Goal: Information Seeking & Learning: Learn about a topic

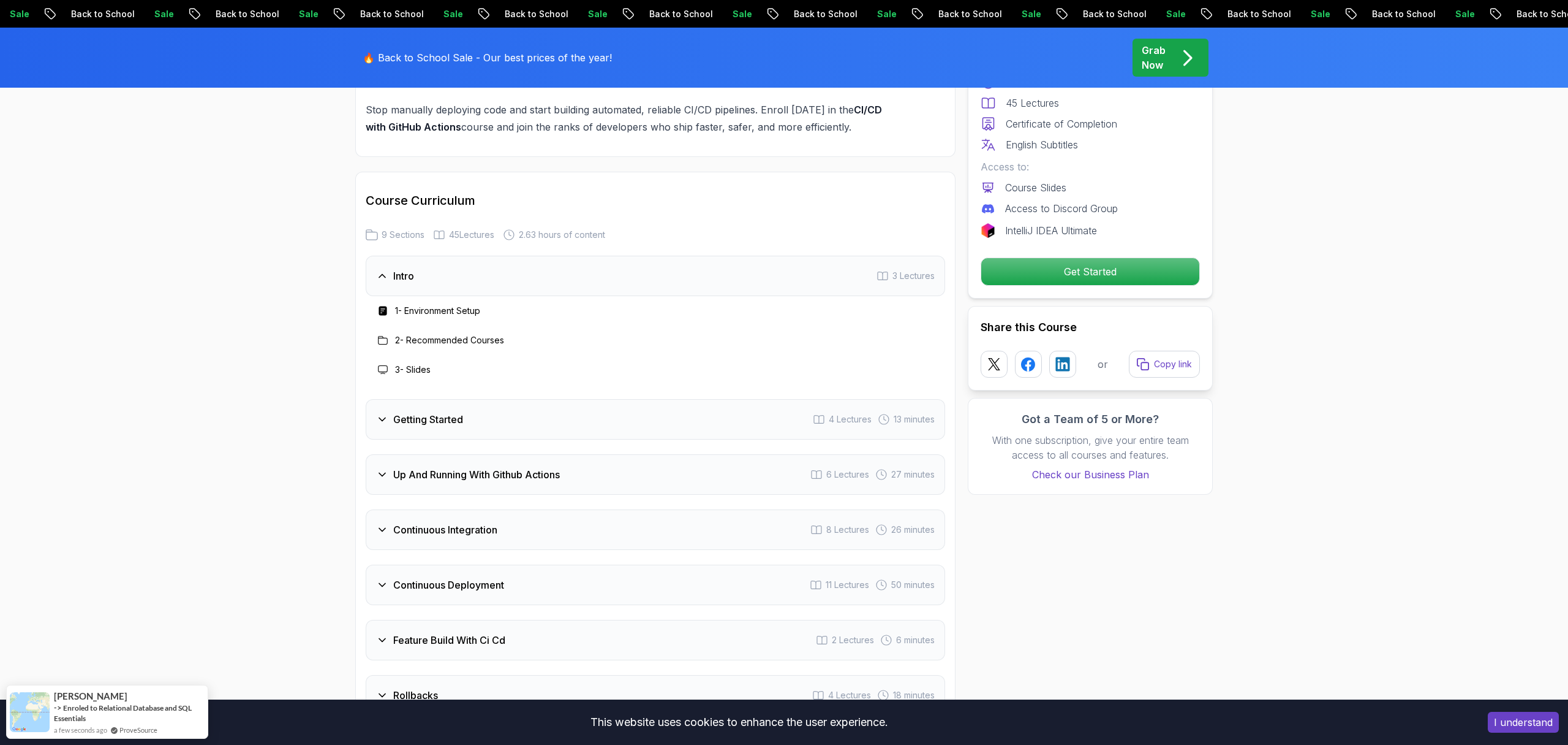
scroll to position [1993, 0]
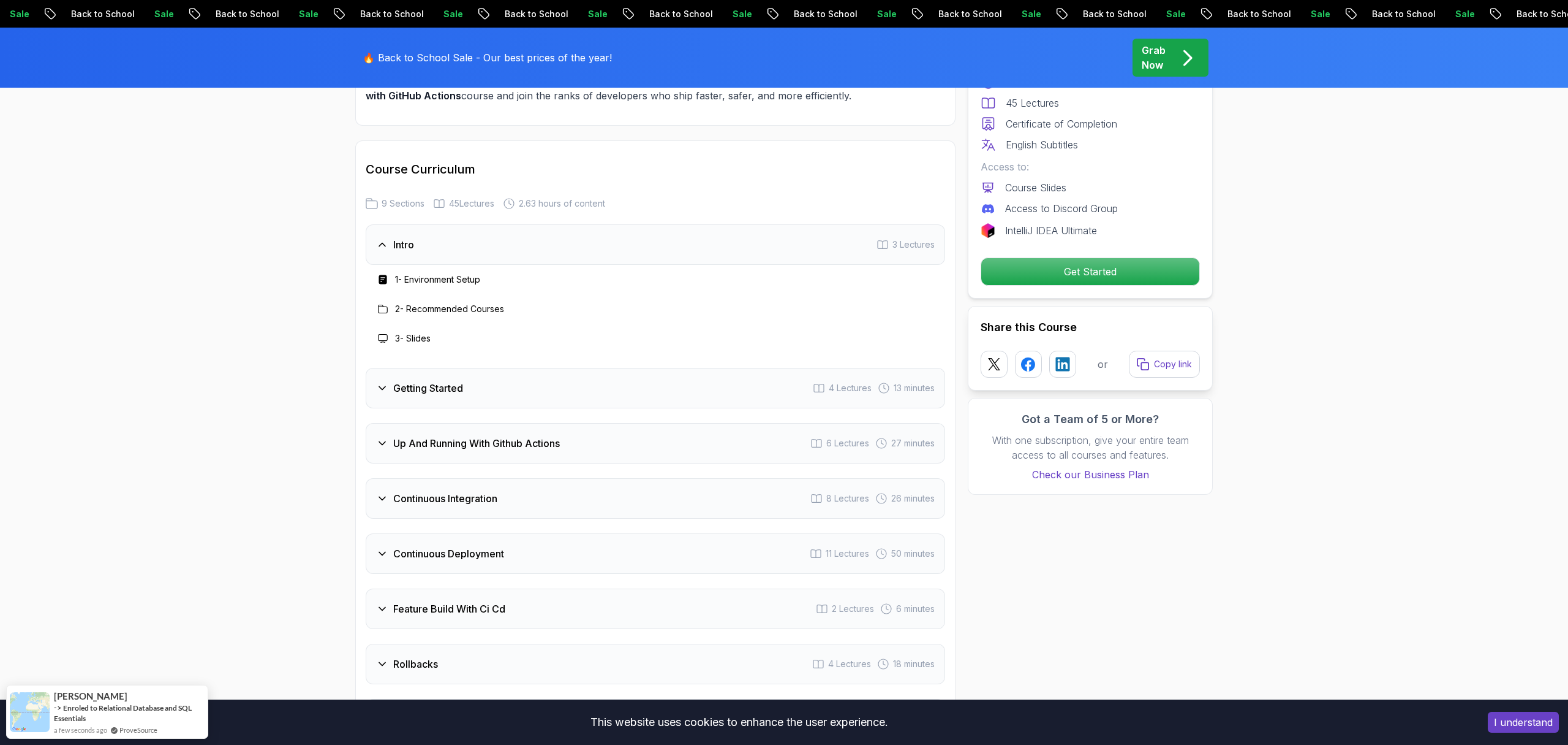
click at [408, 444] on h3 "Up And Running With Github Actions" at bounding box center [477, 443] width 167 height 15
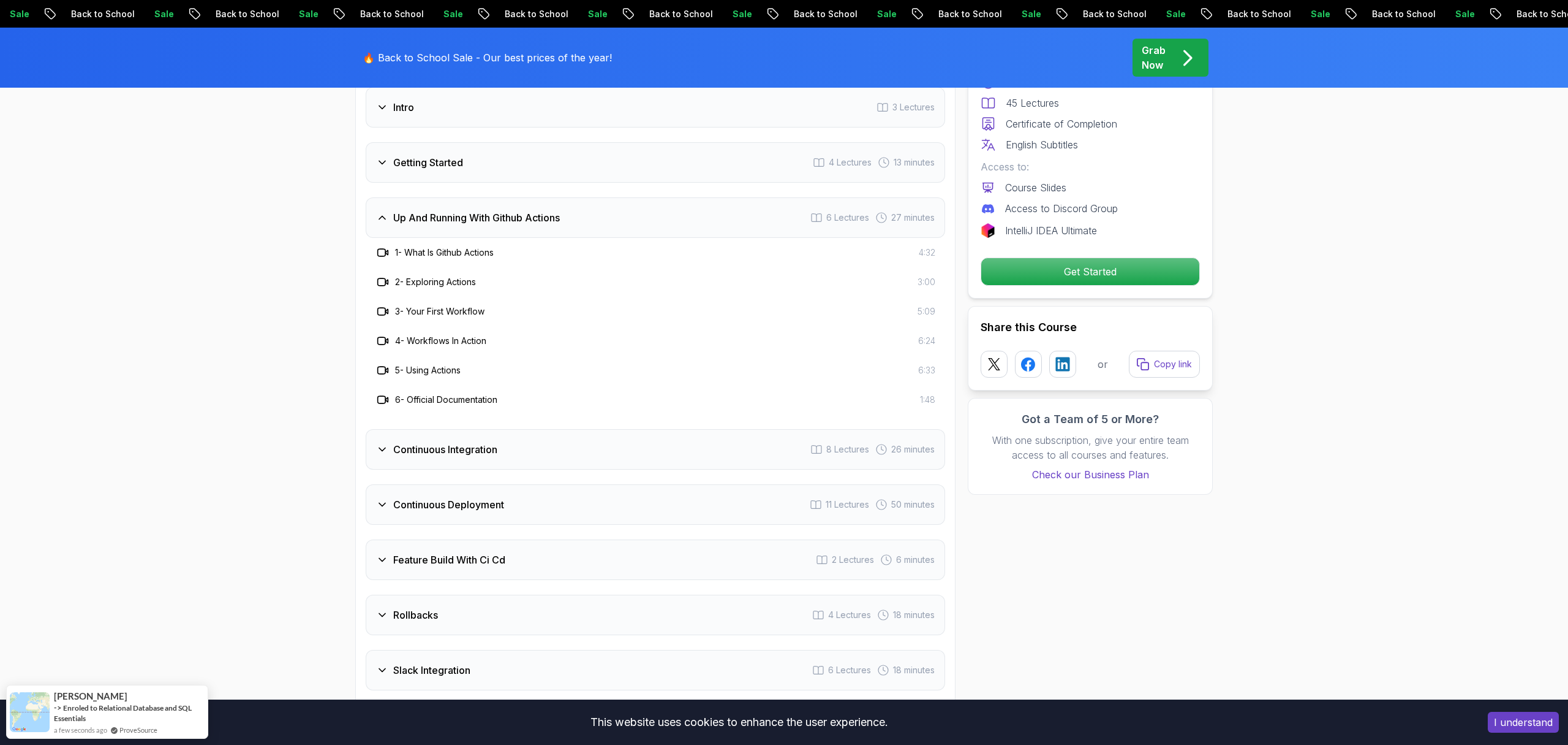
scroll to position [2149, 0]
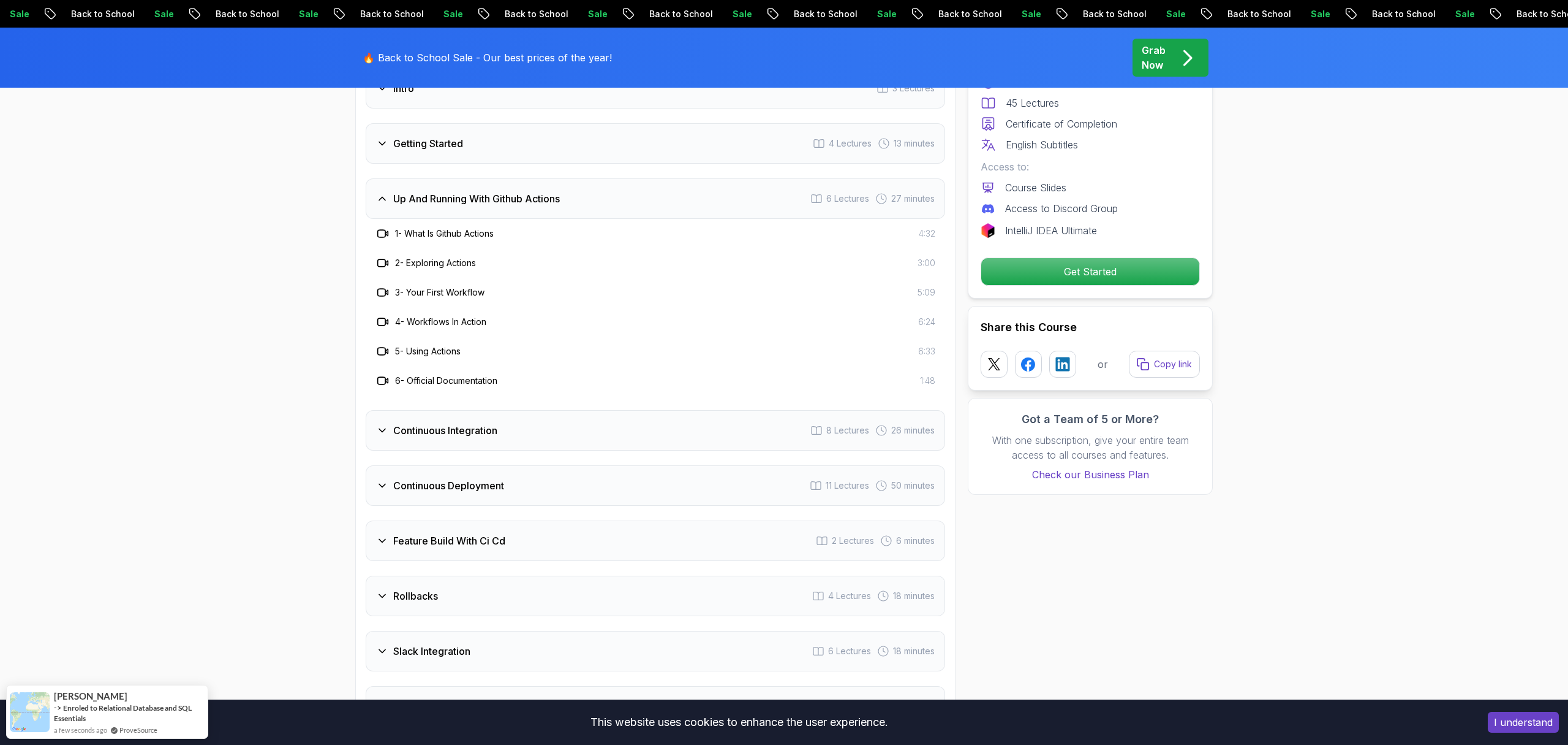
click at [406, 436] on h3 "Continuous Integration" at bounding box center [445, 430] width 104 height 15
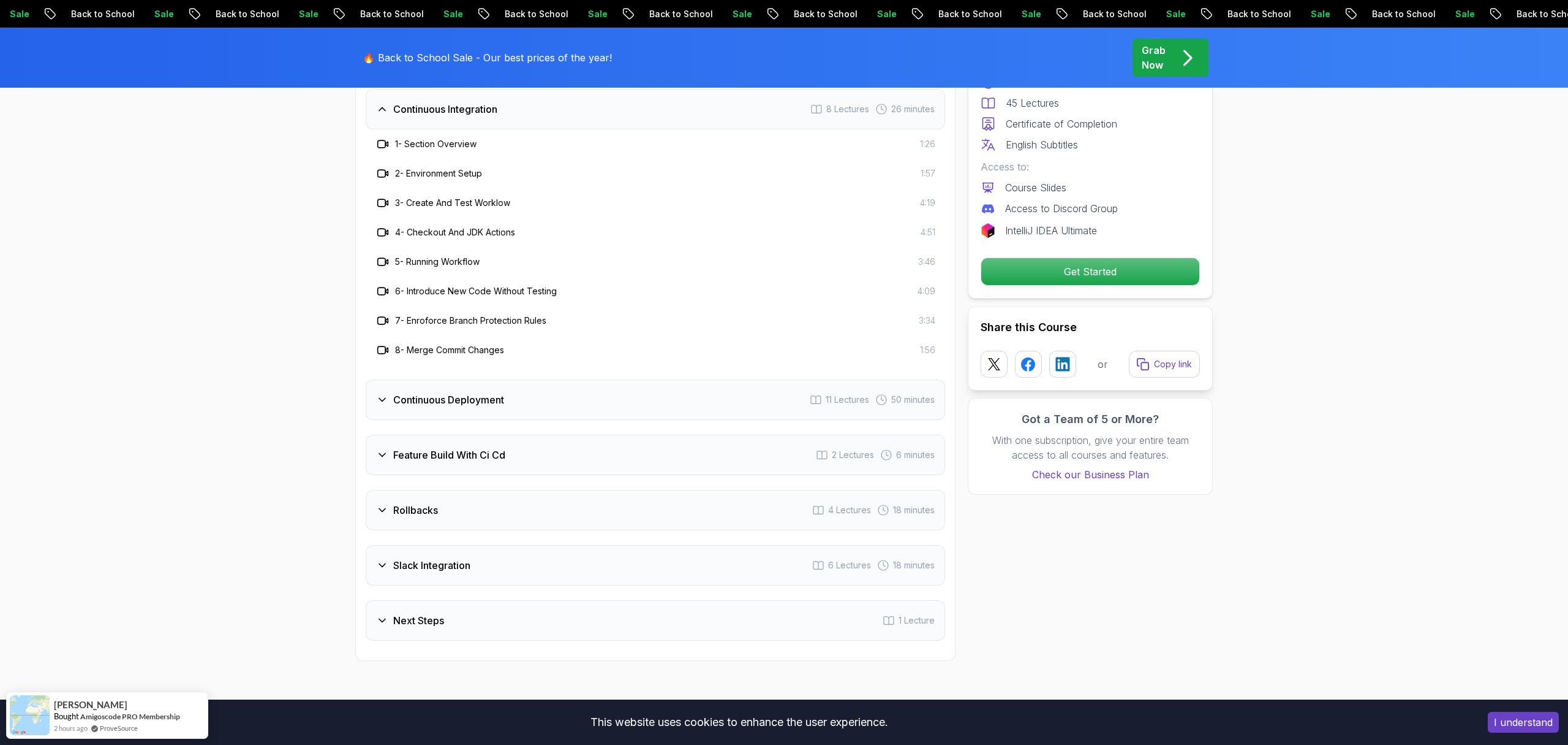
scroll to position [2340, 0]
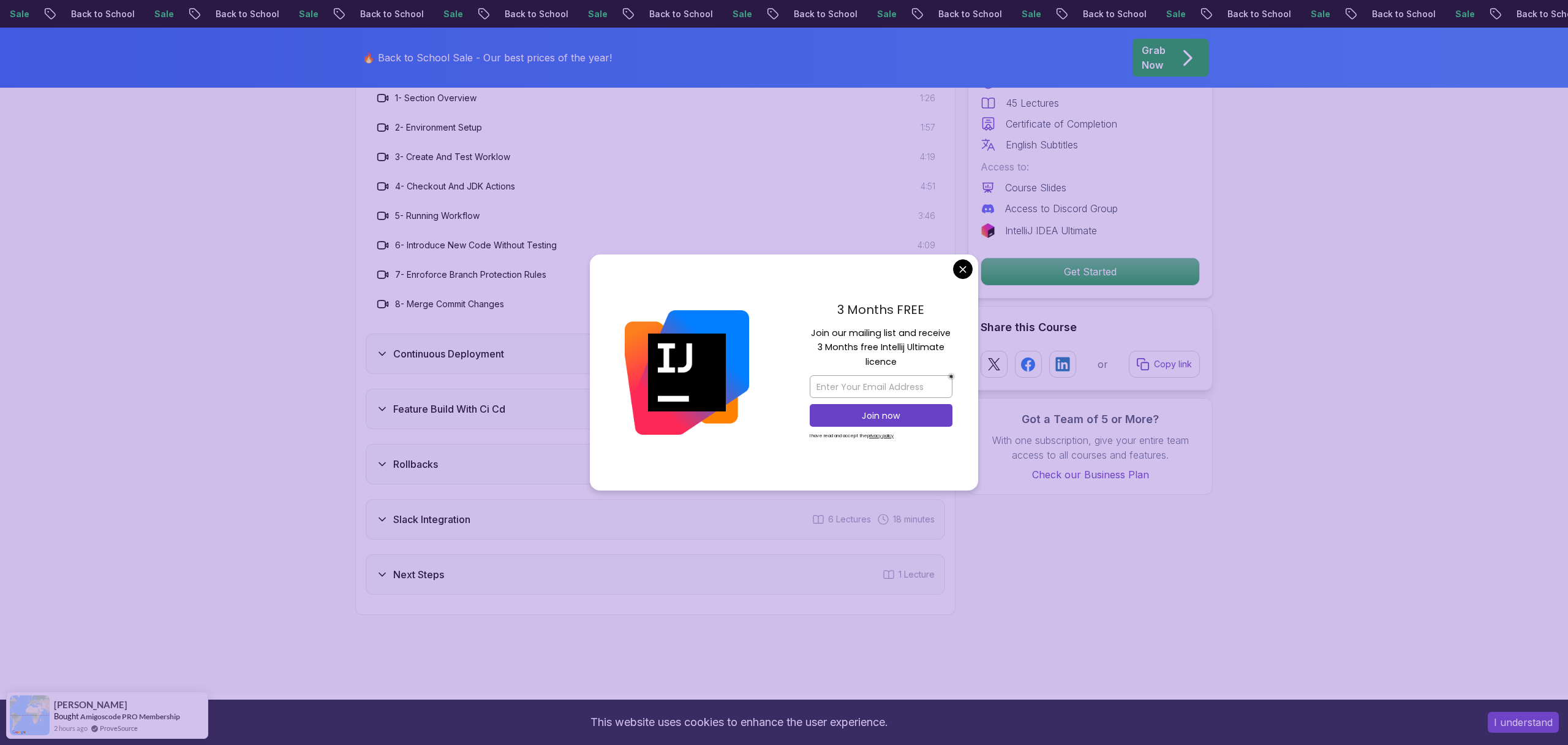
click at [455, 346] on h3 "Continuous Deployment" at bounding box center [449, 353] width 111 height 15
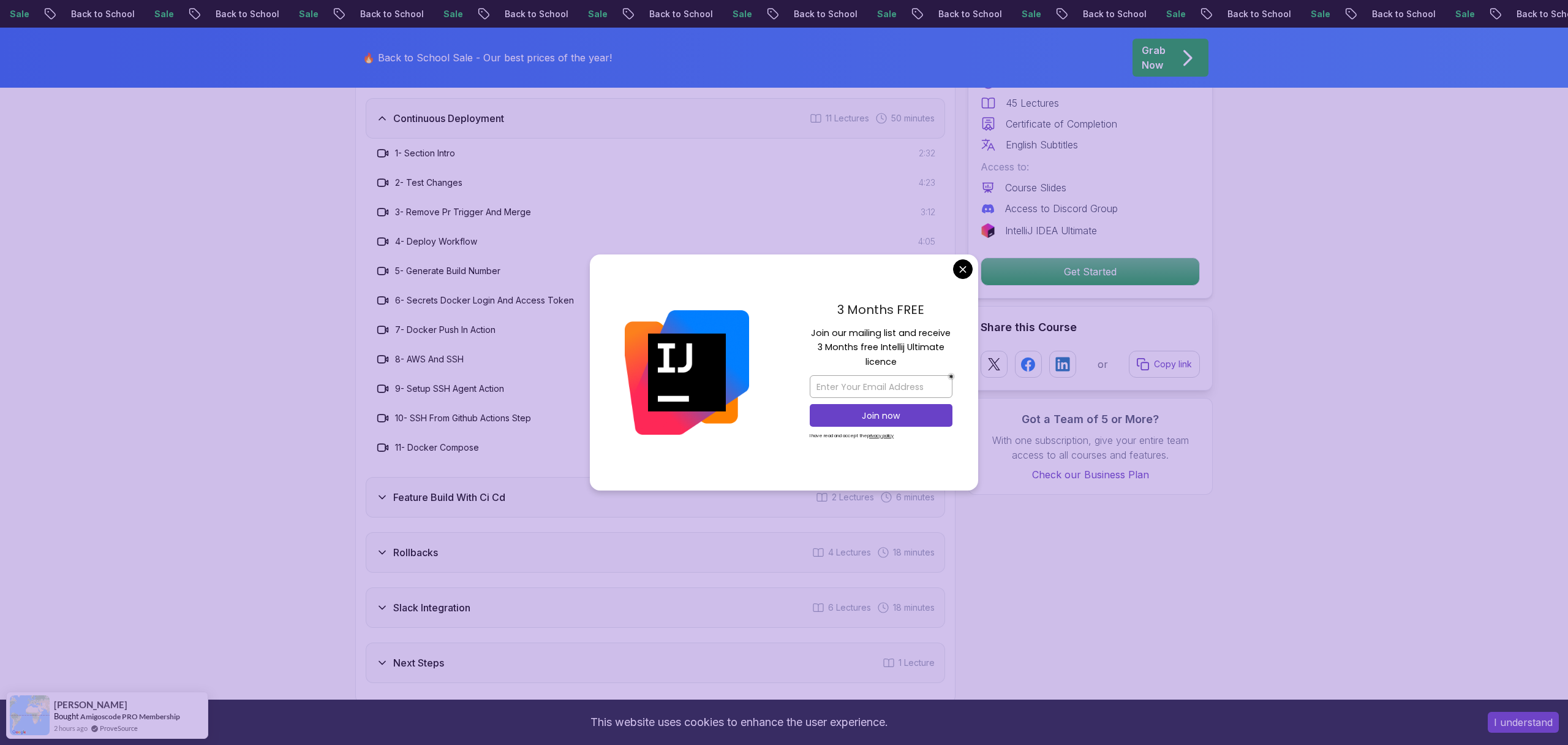
click at [960, 261] on body "Sale Back to School Sale Back to School Sale Back to School Sale Back to School…" at bounding box center [784, 470] width 1568 height 5620
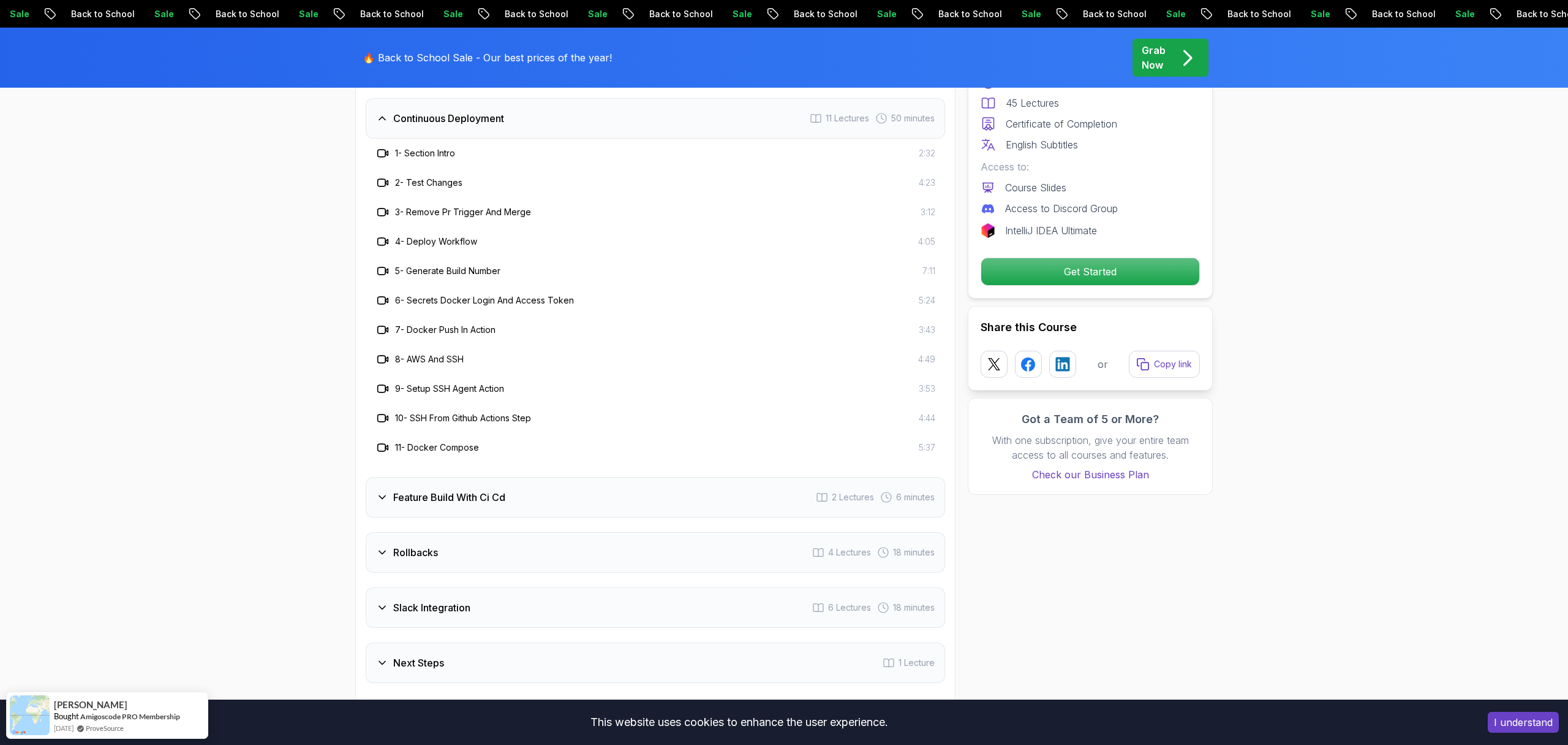
click at [392, 498] on div "Feature Build With Ci Cd" at bounding box center [440, 497] width 129 height 15
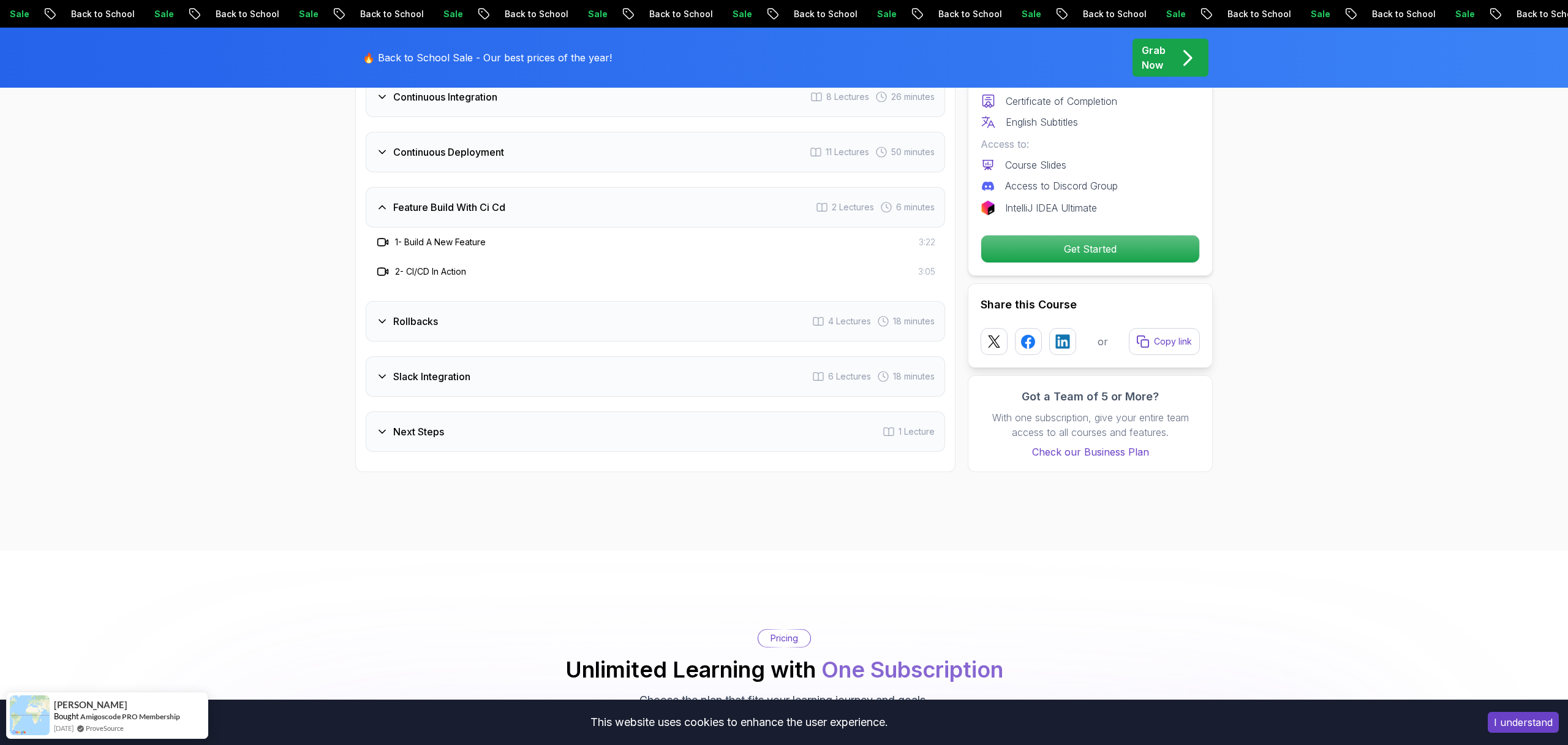
scroll to position [2304, 0]
click at [418, 317] on h3 "Rollbacks" at bounding box center [416, 322] width 45 height 15
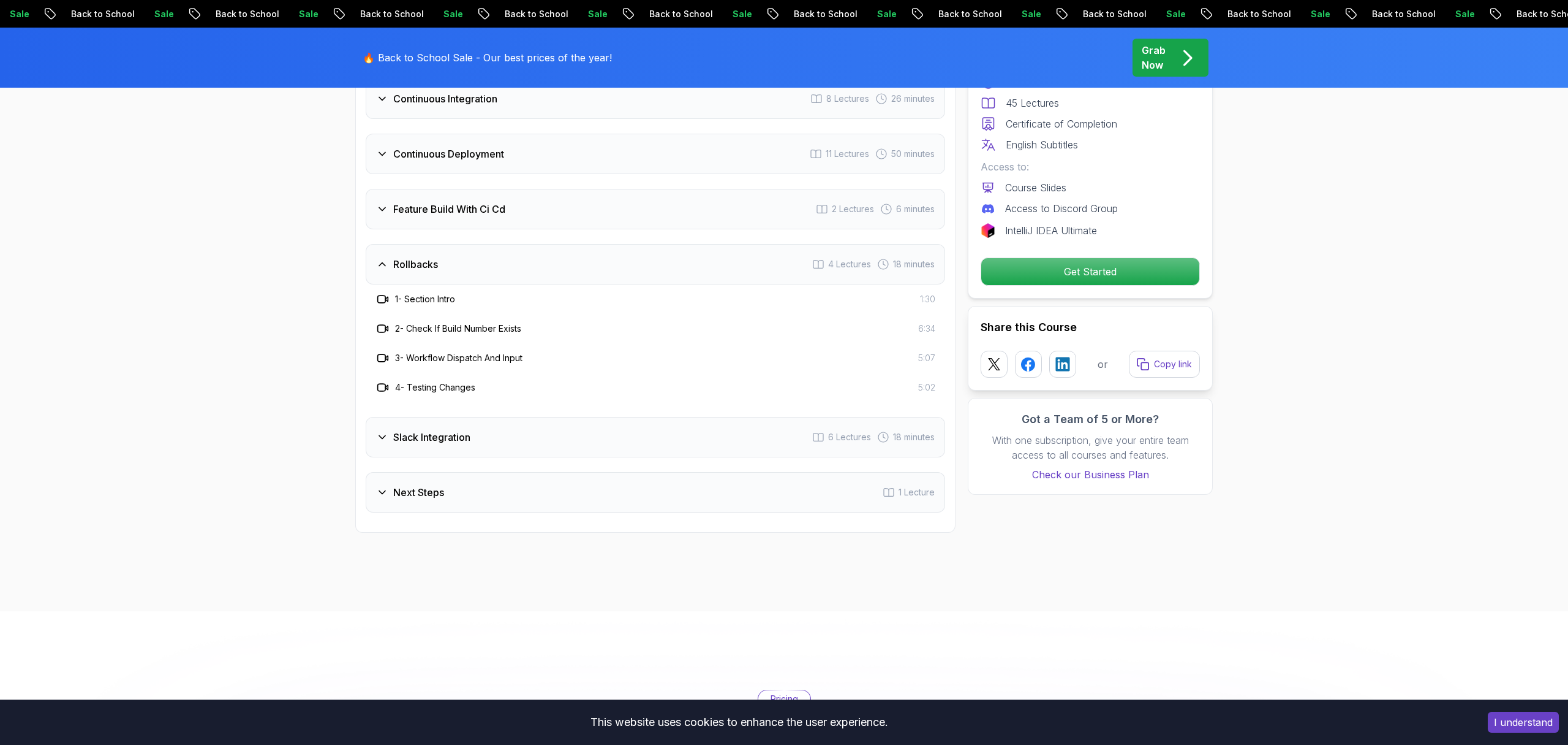
click at [451, 425] on div "Slack Integration 6 Lectures 18 minutes" at bounding box center [655, 437] width 580 height 40
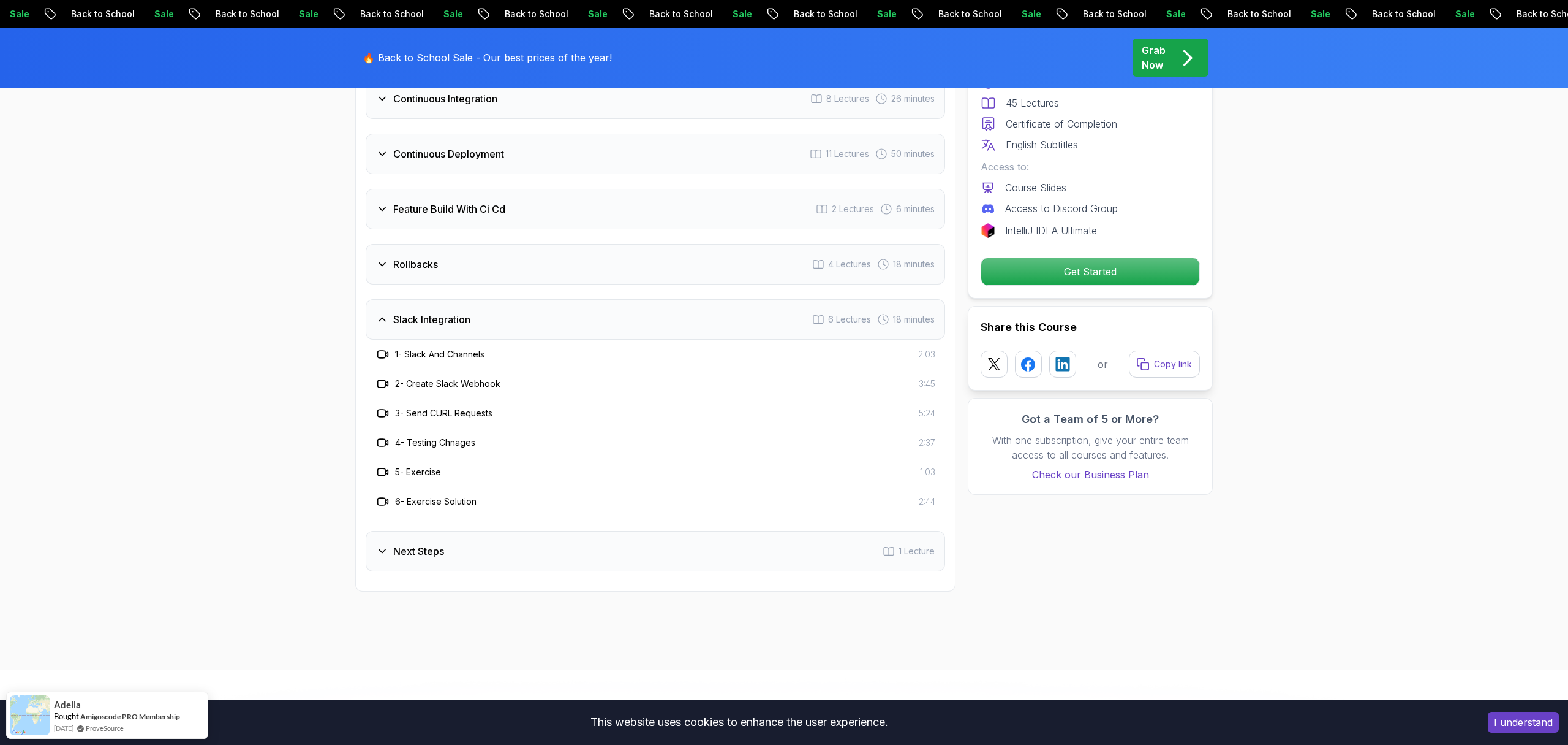
click at [412, 541] on div "Next Steps 1 Lecture" at bounding box center [655, 550] width 580 height 40
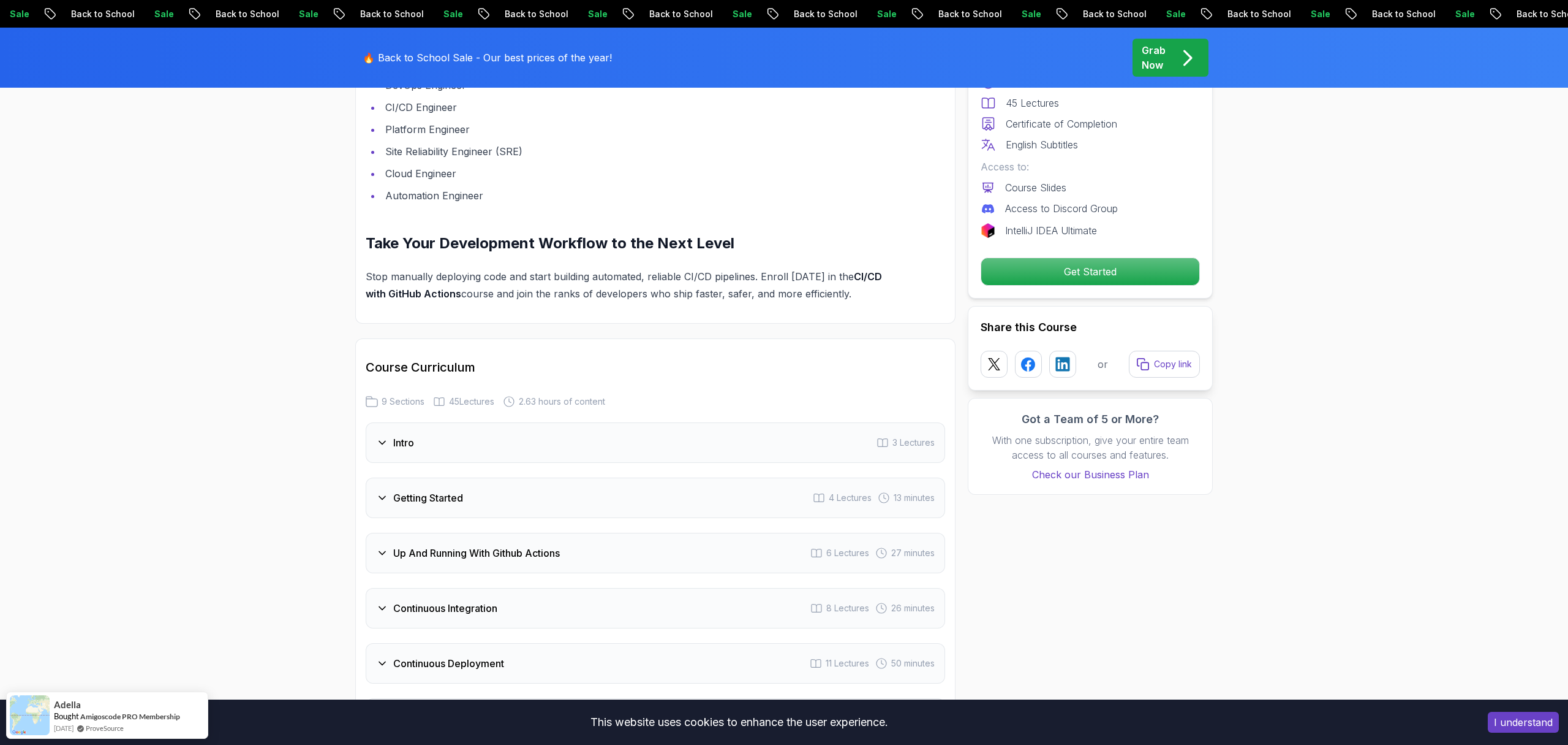
scroll to position [1628, 0]
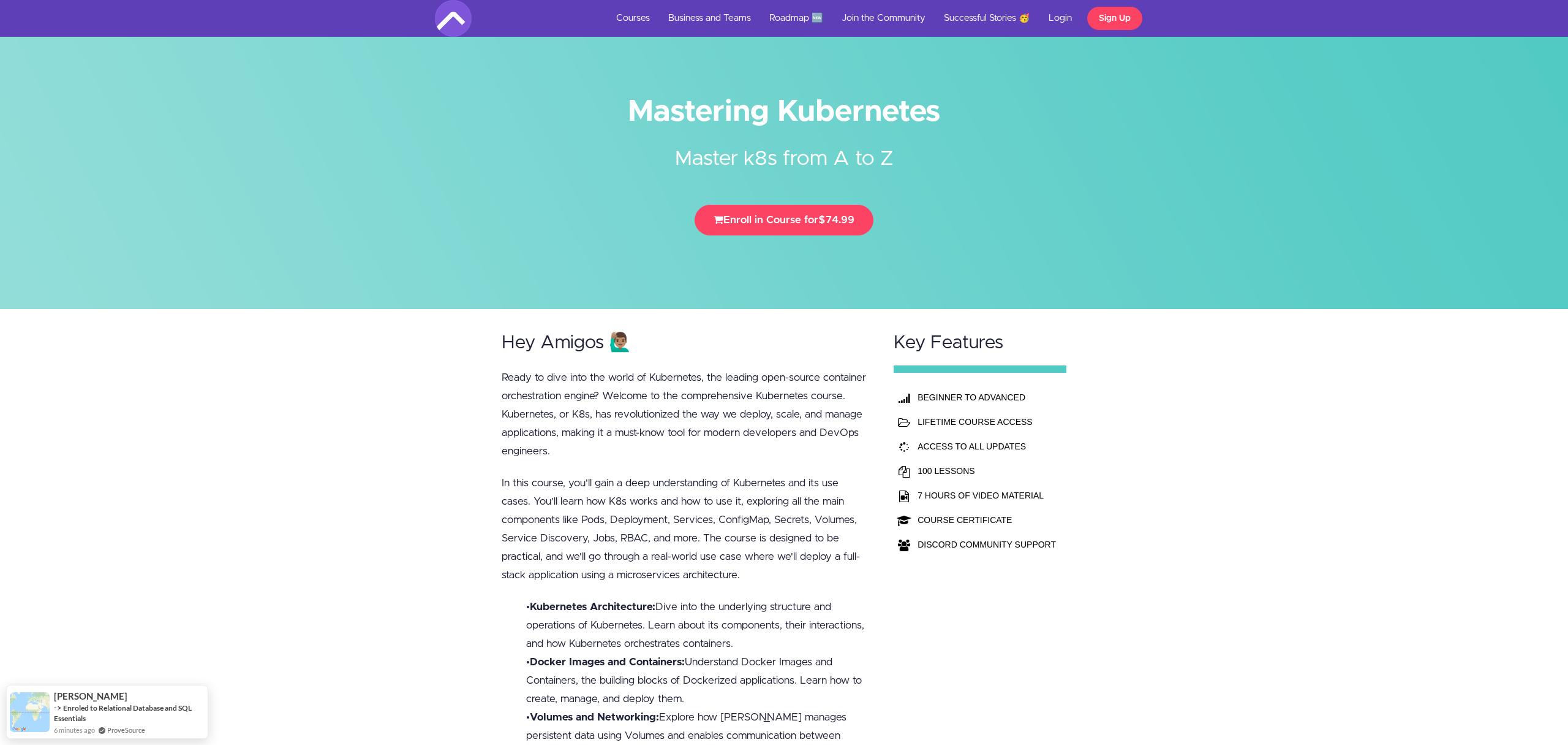
click at [660, 570] on p "In this course, you'll gain a deep understanding of Kubernetes and its use case…" at bounding box center [686, 529] width 369 height 110
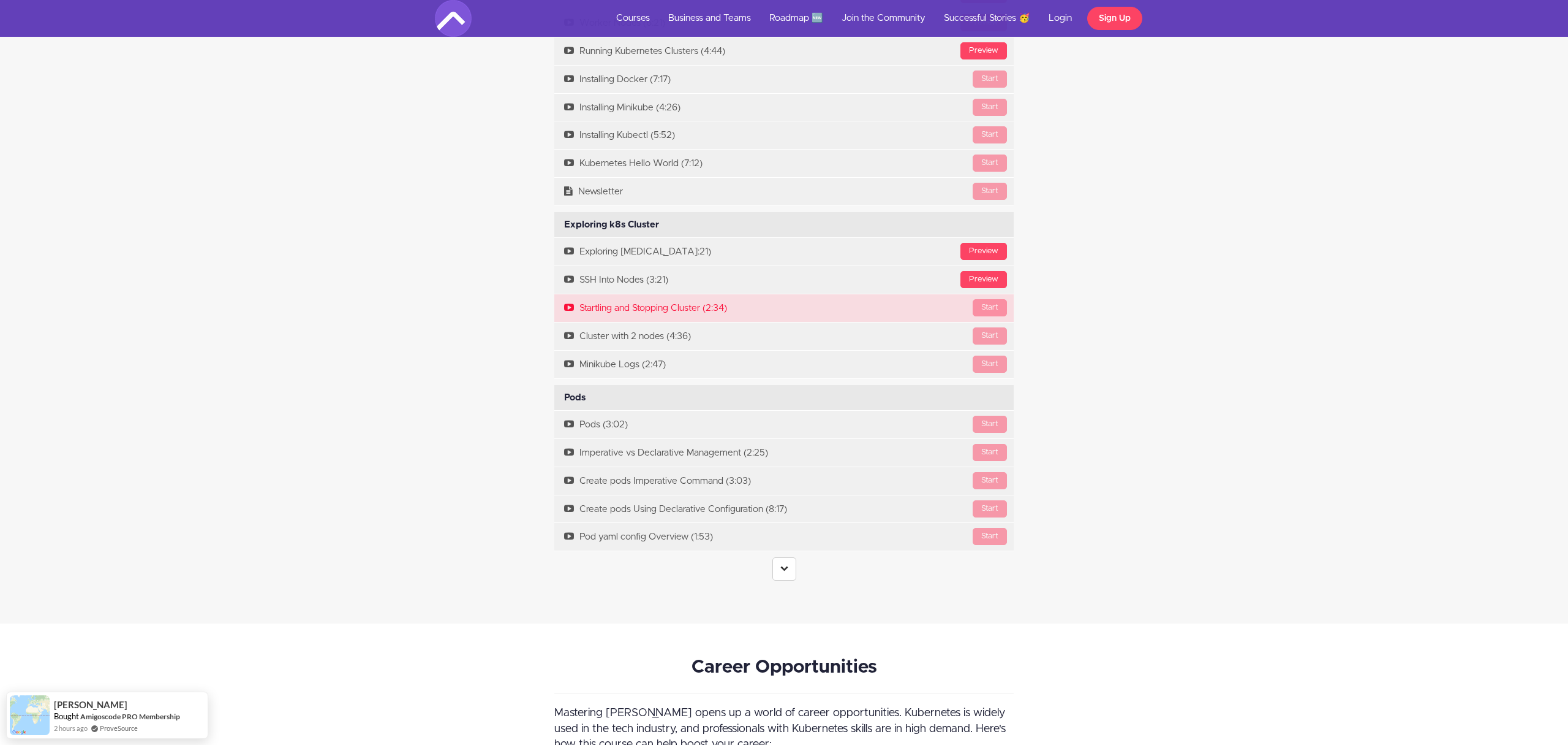
scroll to position [2346, 0]
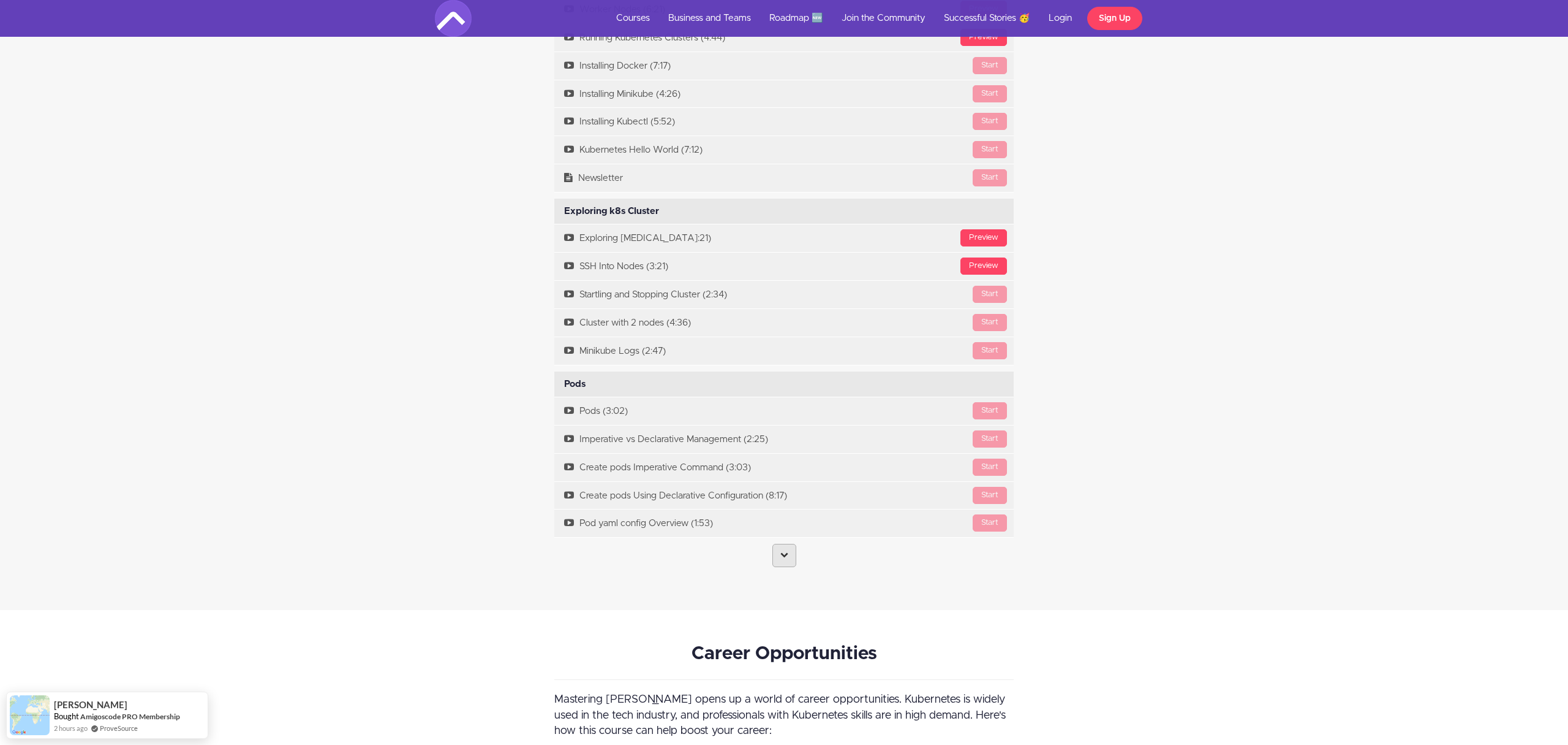
click at [789, 557] on link at bounding box center [784, 556] width 24 height 23
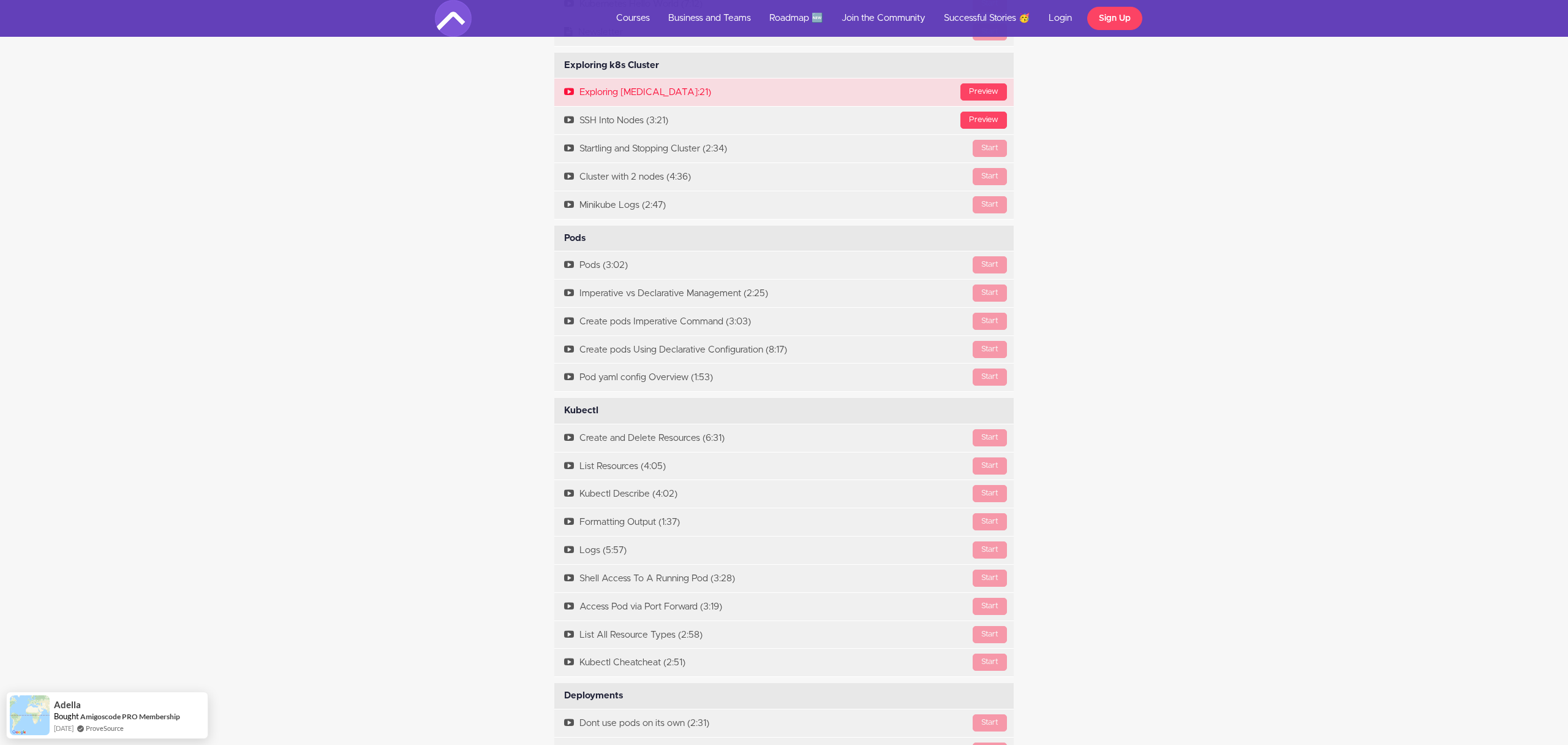
scroll to position [2434, 0]
